Goal: Information Seeking & Learning: Learn about a topic

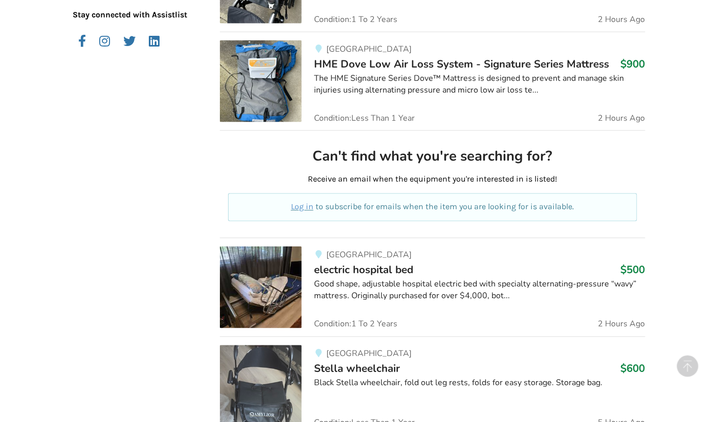
scroll to position [434, 0]
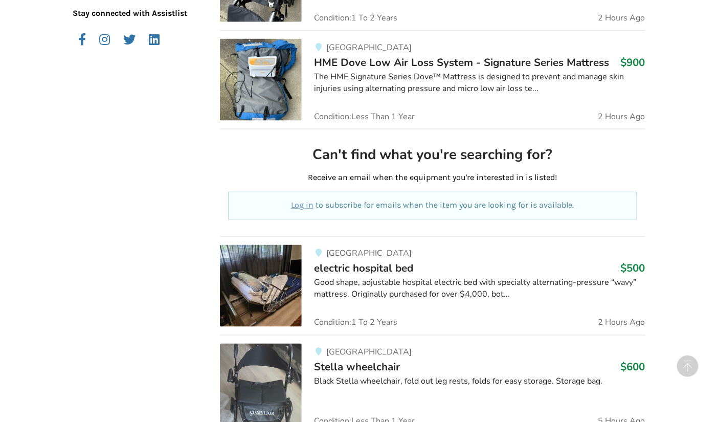
click at [357, 306] on div "[GEOGRAPHIC_DATA] bed $500 Good shape, adjustable hospital electric bed with sp…" at bounding box center [473, 286] width 343 height 82
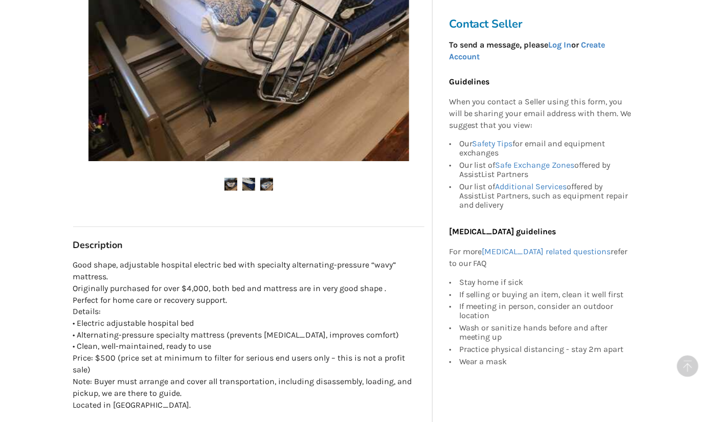
scroll to position [326, 0]
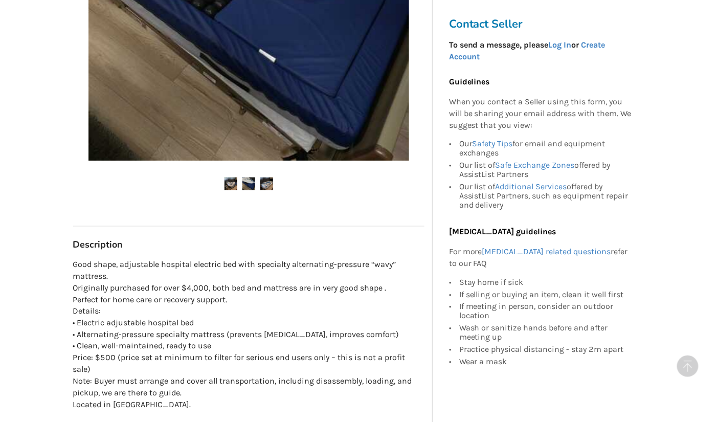
click at [299, 401] on div "[GEOGRAPHIC_DATA] Last Updated [DATE] electric hospital bed $500 [GEOGRAPHIC_DA…" at bounding box center [248, 168] width 351 height 825
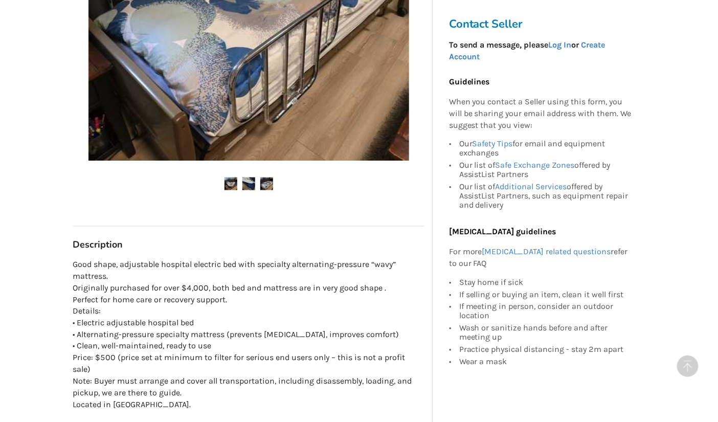
click at [299, 401] on div "[GEOGRAPHIC_DATA] Last Updated [DATE] electric hospital bed $500 [GEOGRAPHIC_DA…" at bounding box center [248, 168] width 351 height 825
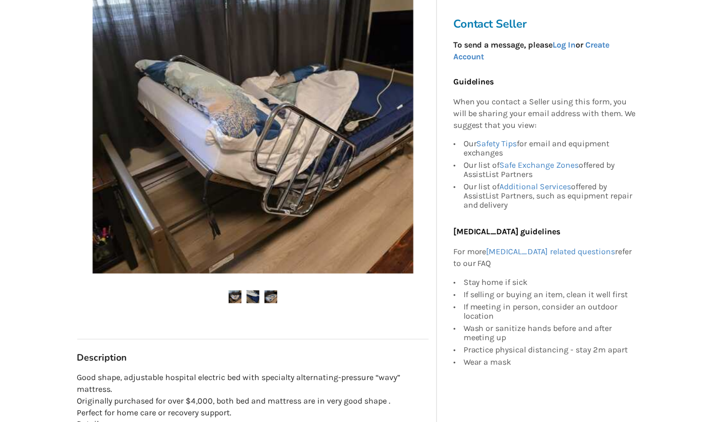
scroll to position [212, 0]
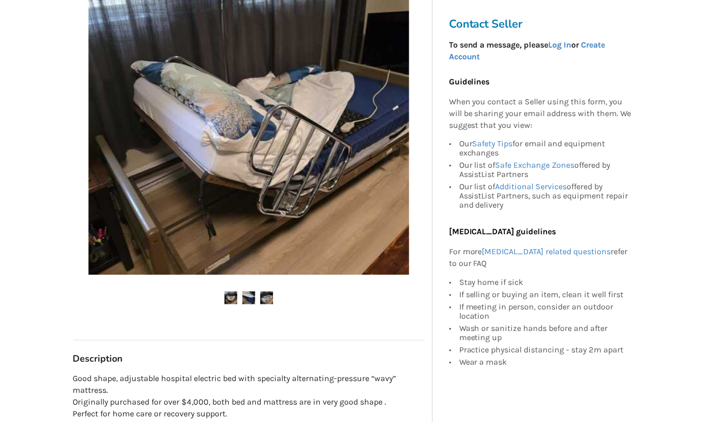
click at [250, 300] on img at bounding box center [249, 298] width 13 height 13
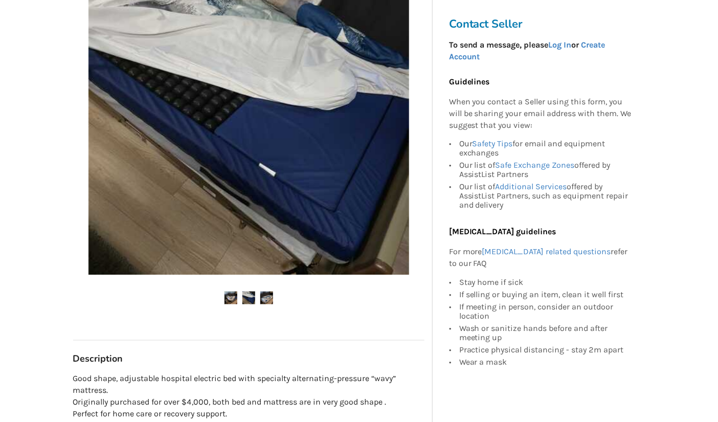
click at [267, 297] on img at bounding box center [266, 298] width 13 height 13
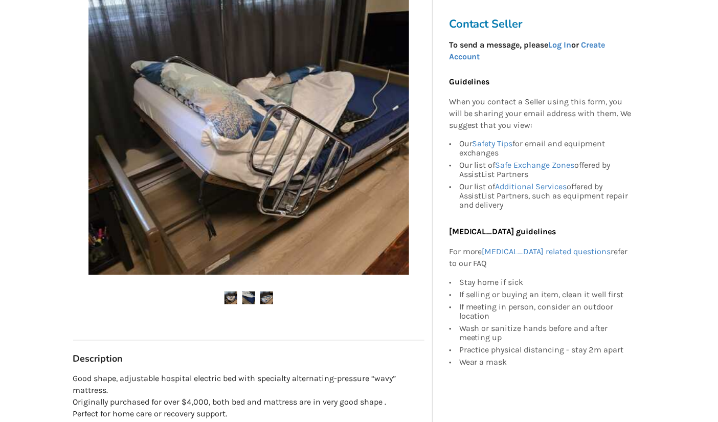
click at [227, 297] on img at bounding box center [231, 298] width 13 height 13
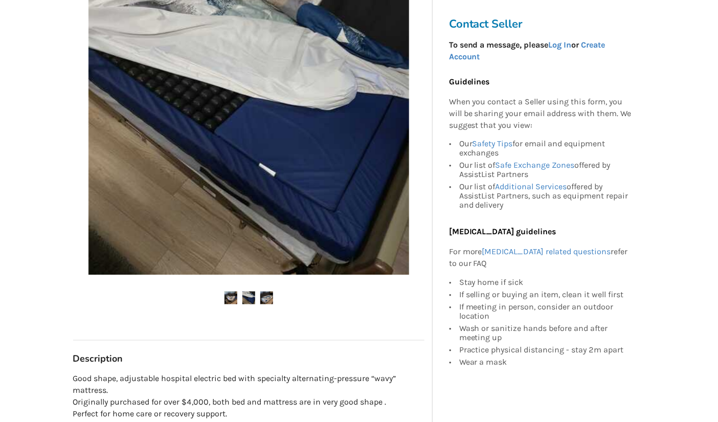
click at [227, 297] on img at bounding box center [231, 298] width 13 height 13
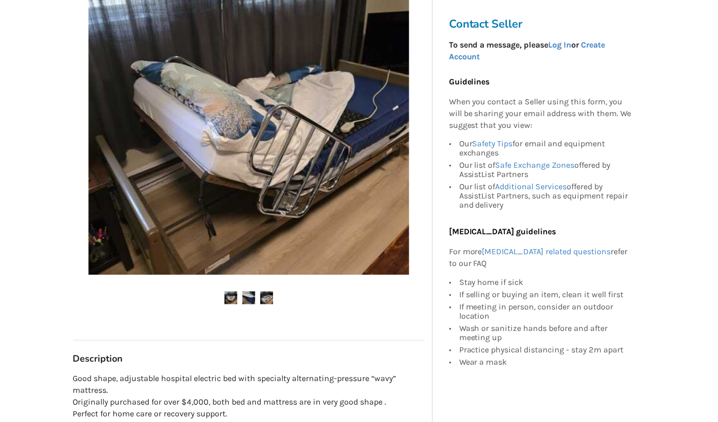
click at [324, 207] on img at bounding box center [249, 114] width 321 height 321
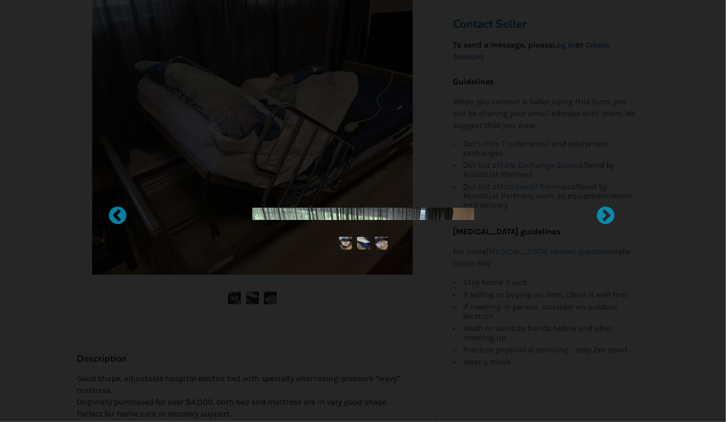
click at [324, 207] on div at bounding box center [363, 211] width 436 height 17
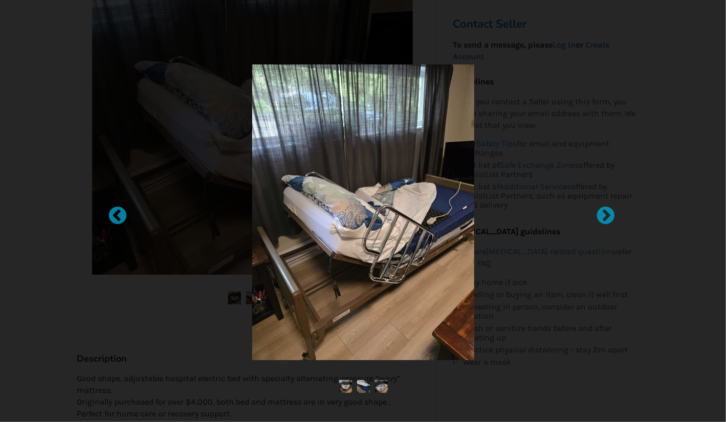
click at [324, 207] on img at bounding box center [363, 212] width 222 height 296
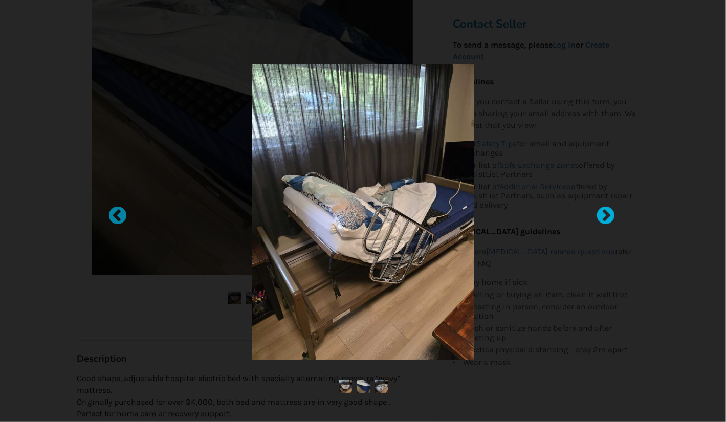
click at [602, 214] on div at bounding box center [601, 211] width 10 height 10
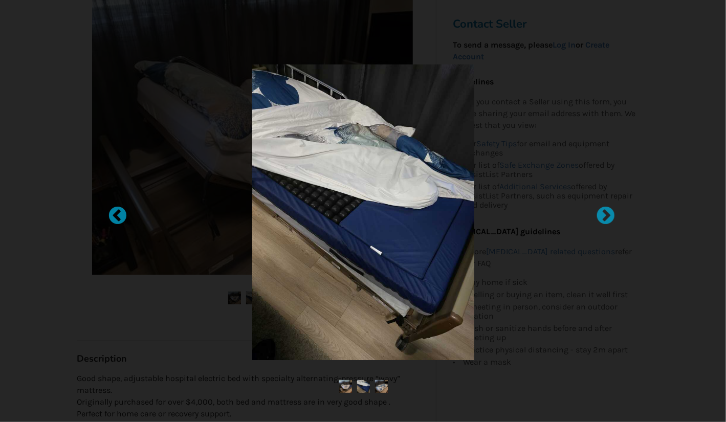
drag, startPoint x: 601, startPoint y: 216, endPoint x: 540, endPoint y: 269, distance: 80.5
click at [540, 269] on div at bounding box center [363, 212] width 405 height 296
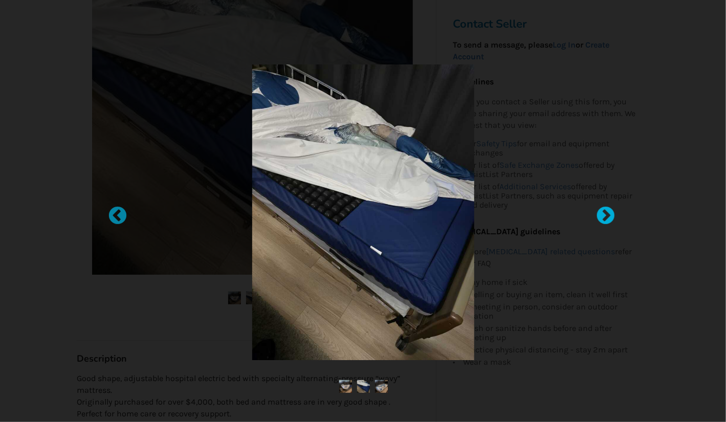
click at [606, 214] on div at bounding box center [601, 211] width 10 height 10
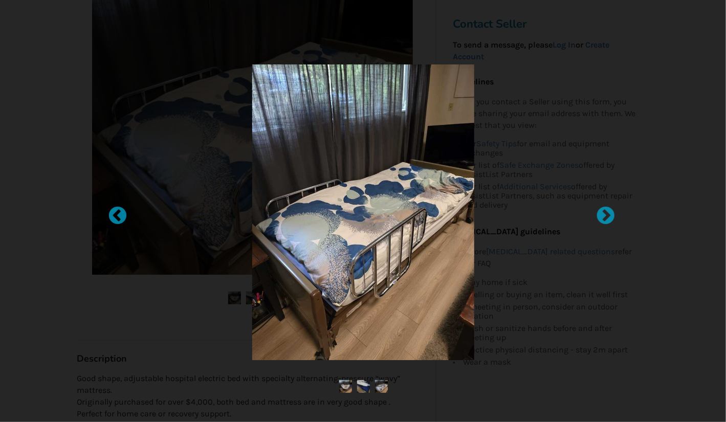
drag, startPoint x: 606, startPoint y: 214, endPoint x: 564, endPoint y: 251, distance: 56.6
click at [564, 251] on div at bounding box center [363, 212] width 405 height 296
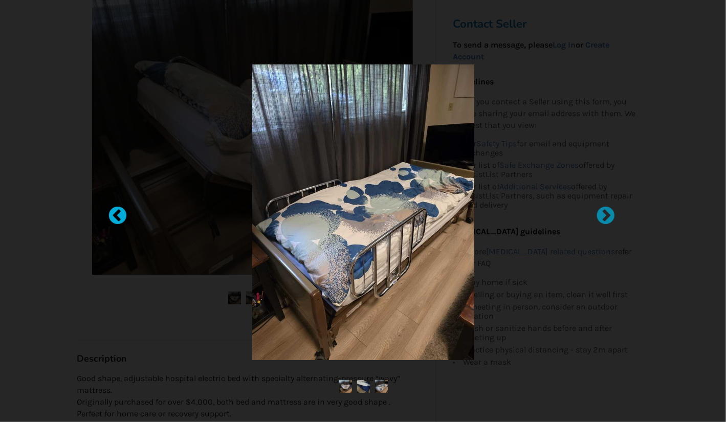
click at [118, 207] on div at bounding box center [112, 211] width 10 height 10
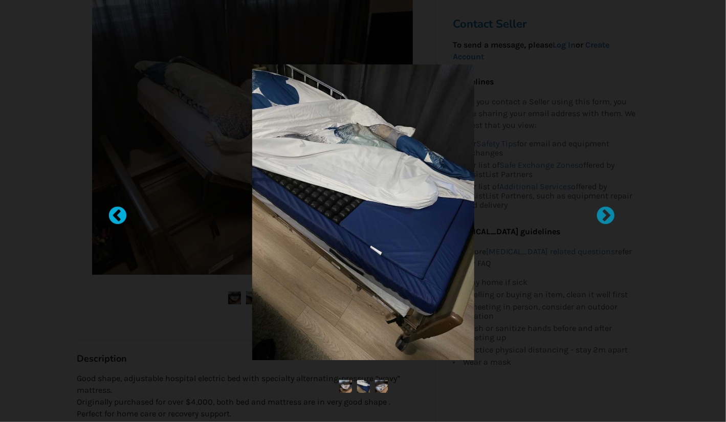
click at [118, 207] on div at bounding box center [112, 211] width 10 height 10
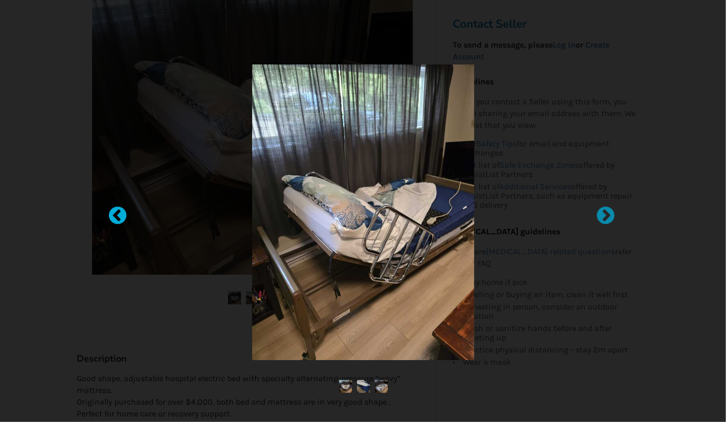
click at [118, 208] on div at bounding box center [112, 211] width 10 height 10
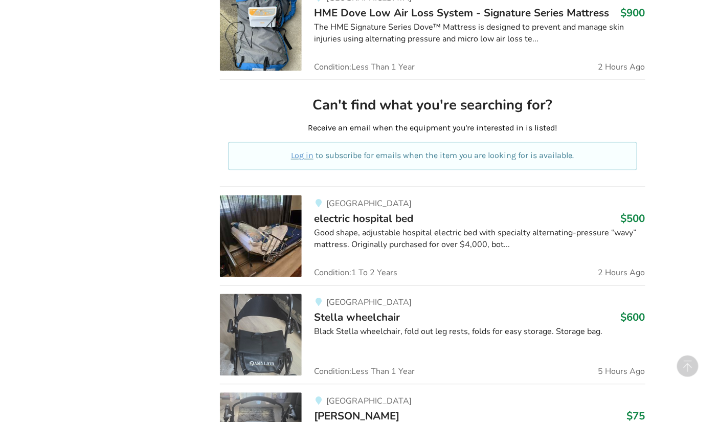
scroll to position [484, 0]
click at [418, 260] on div "[GEOGRAPHIC_DATA] bed $500 Good shape, adjustable hospital electric bed with sp…" at bounding box center [473, 236] width 343 height 82
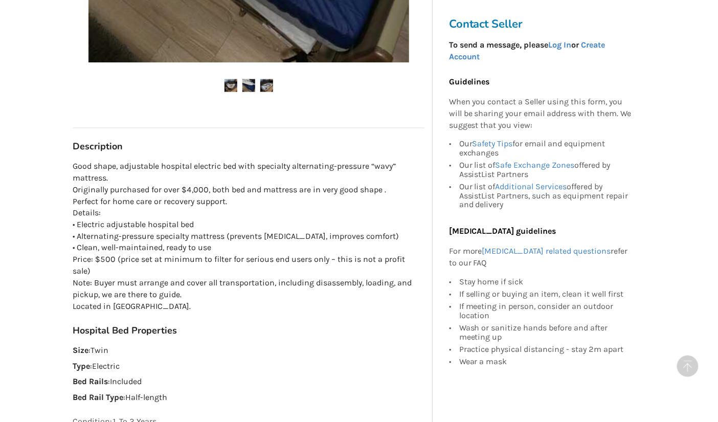
scroll to position [425, 0]
